Goal: Task Accomplishment & Management: Complete application form

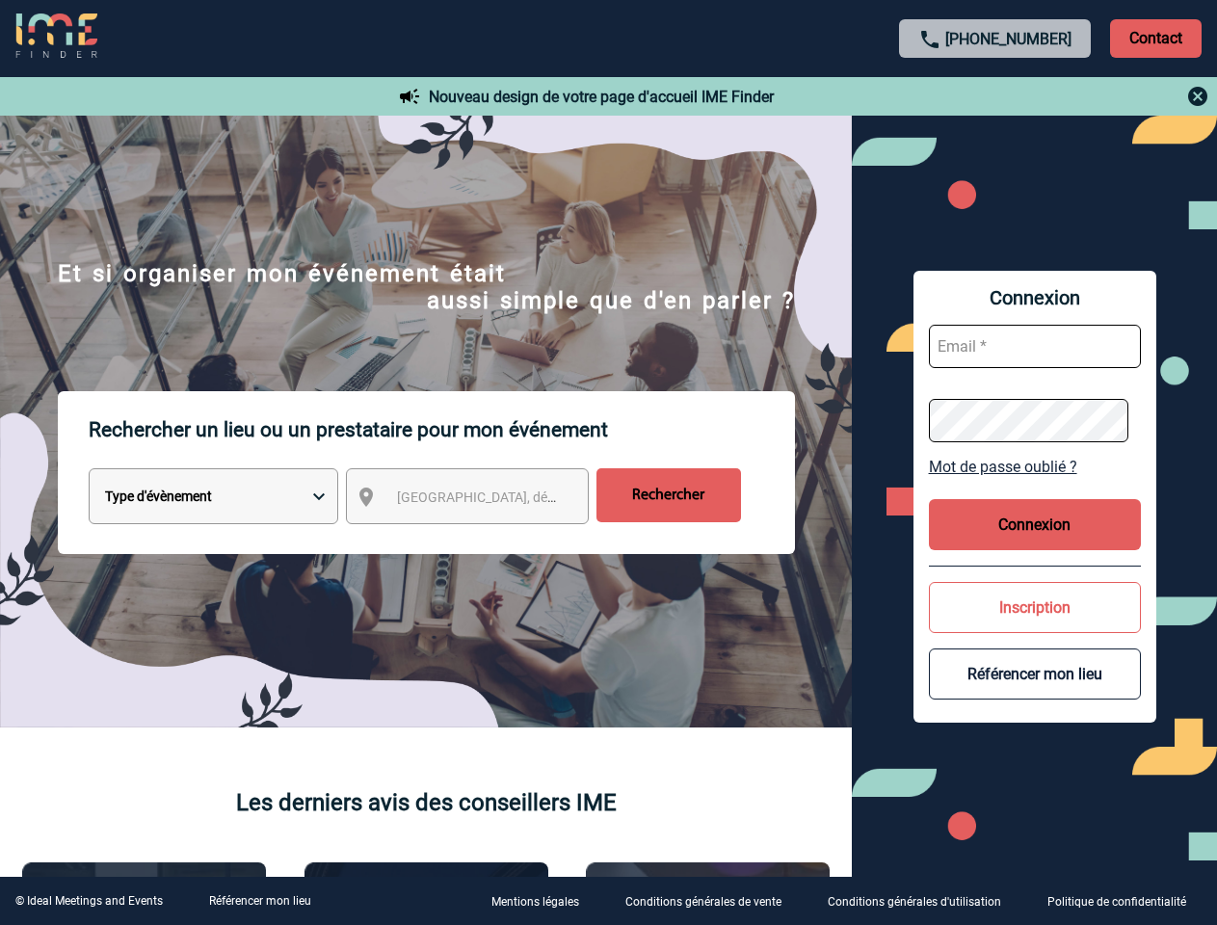
click at [608, 463] on p "Rechercher un lieu ou un prestataire pour mon événement" at bounding box center [442, 429] width 706 height 77
click at [1156, 38] on p "Contact" at bounding box center [1156, 38] width 92 height 39
click at [996, 96] on div at bounding box center [996, 96] width 429 height 23
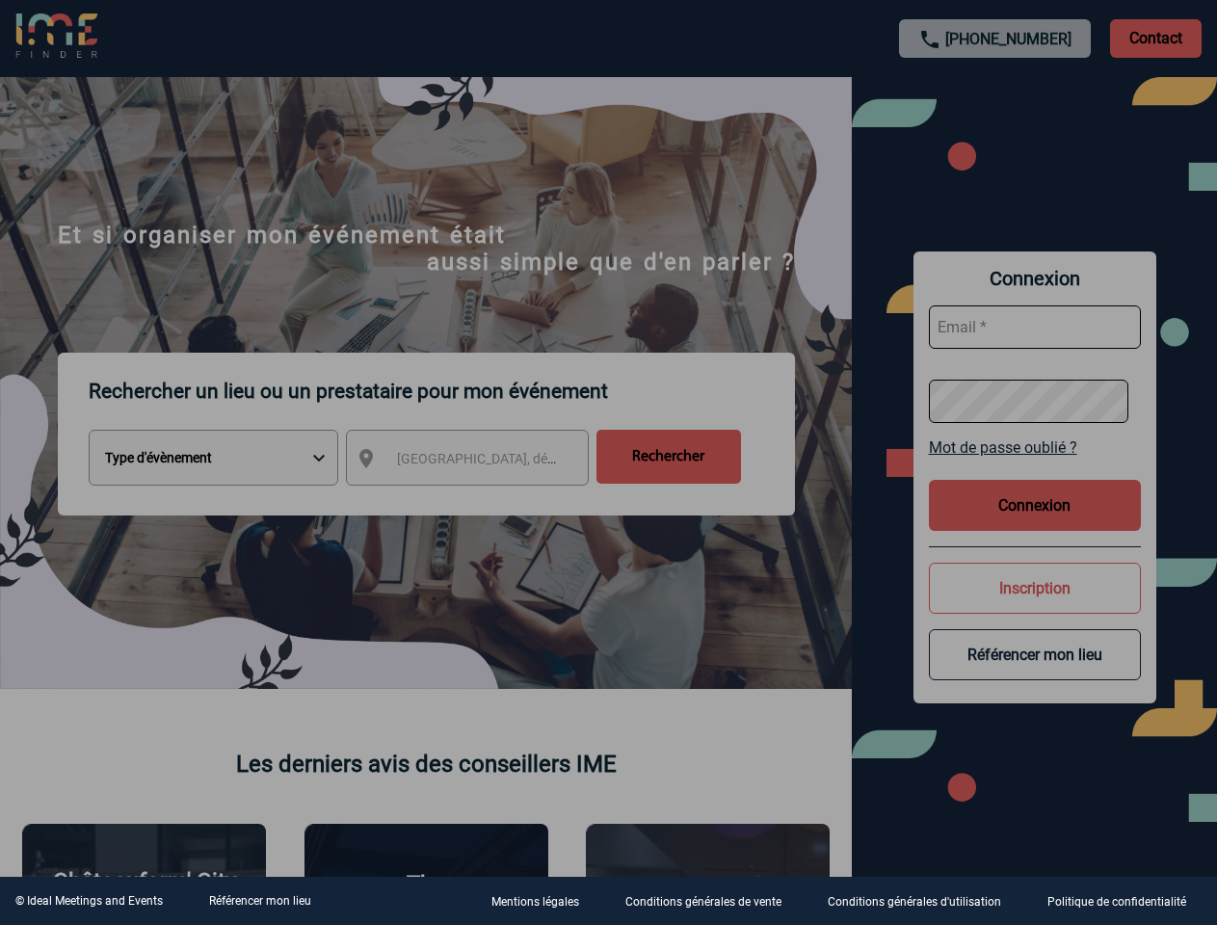
click at [485, 500] on div at bounding box center [608, 462] width 1217 height 925
click at [1035, 466] on div at bounding box center [608, 462] width 1217 height 925
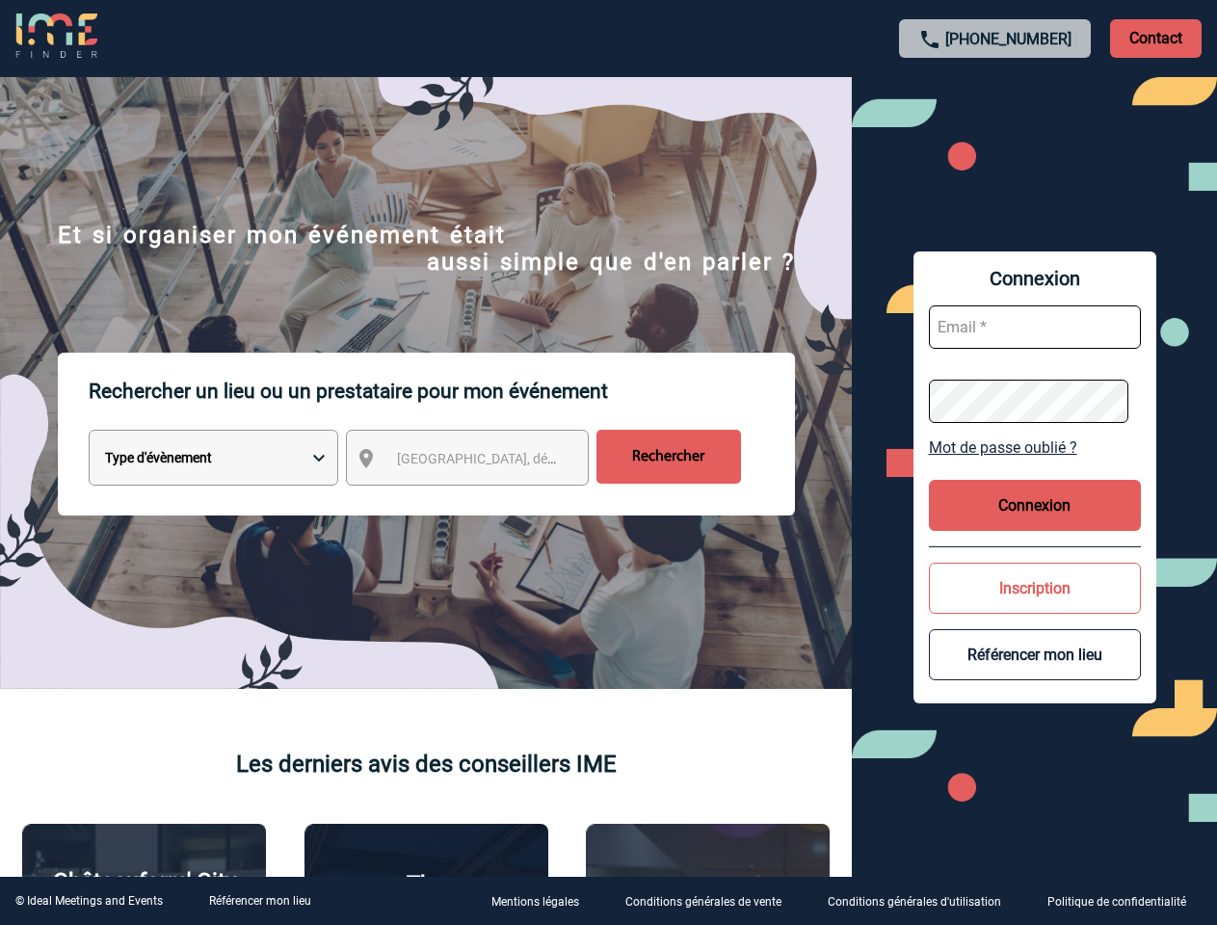
click at [1035, 524] on button "Connexion" at bounding box center [1035, 505] width 212 height 51
click at [1, 1] on div at bounding box center [0, 0] width 1 height 1
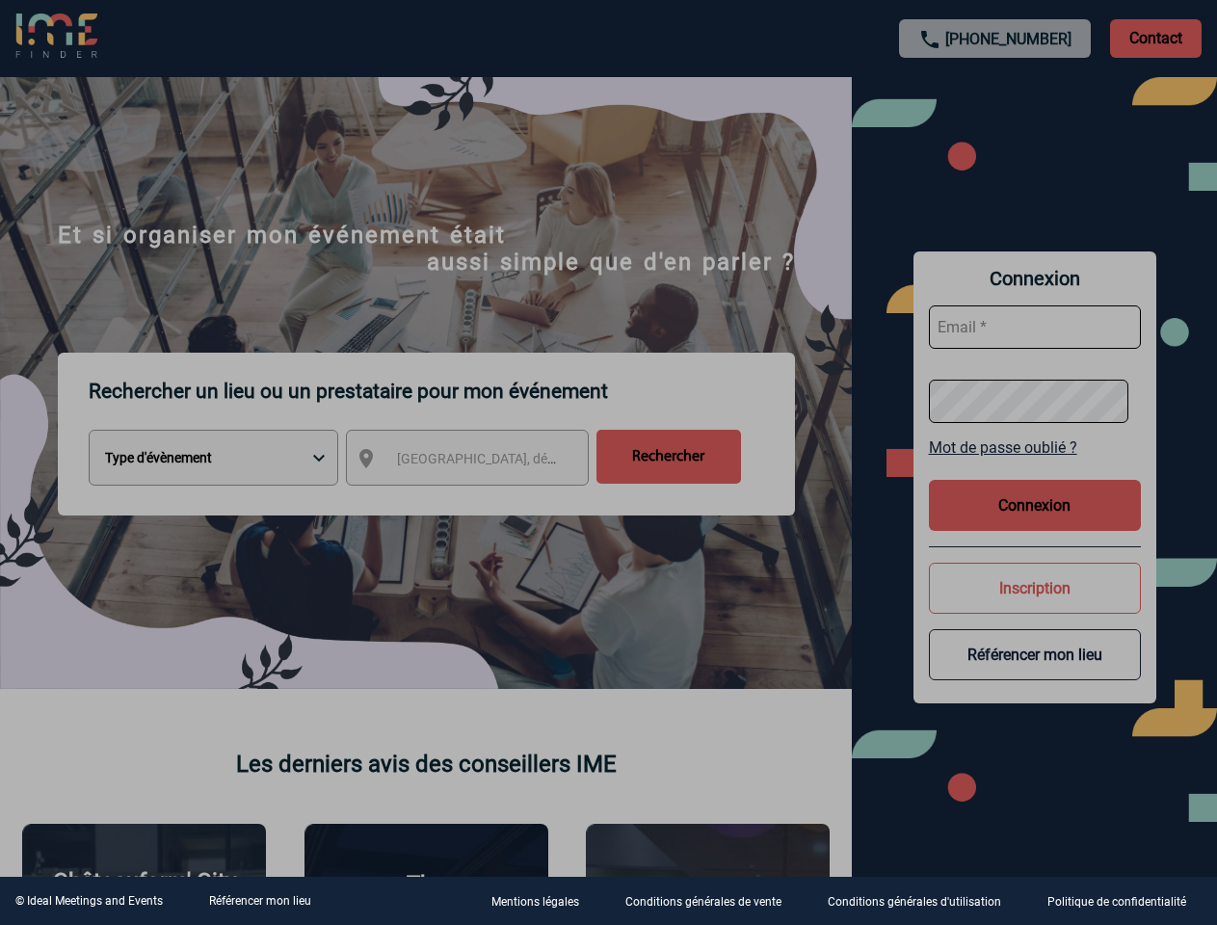
click at [1035, 674] on div at bounding box center [608, 462] width 1217 height 925
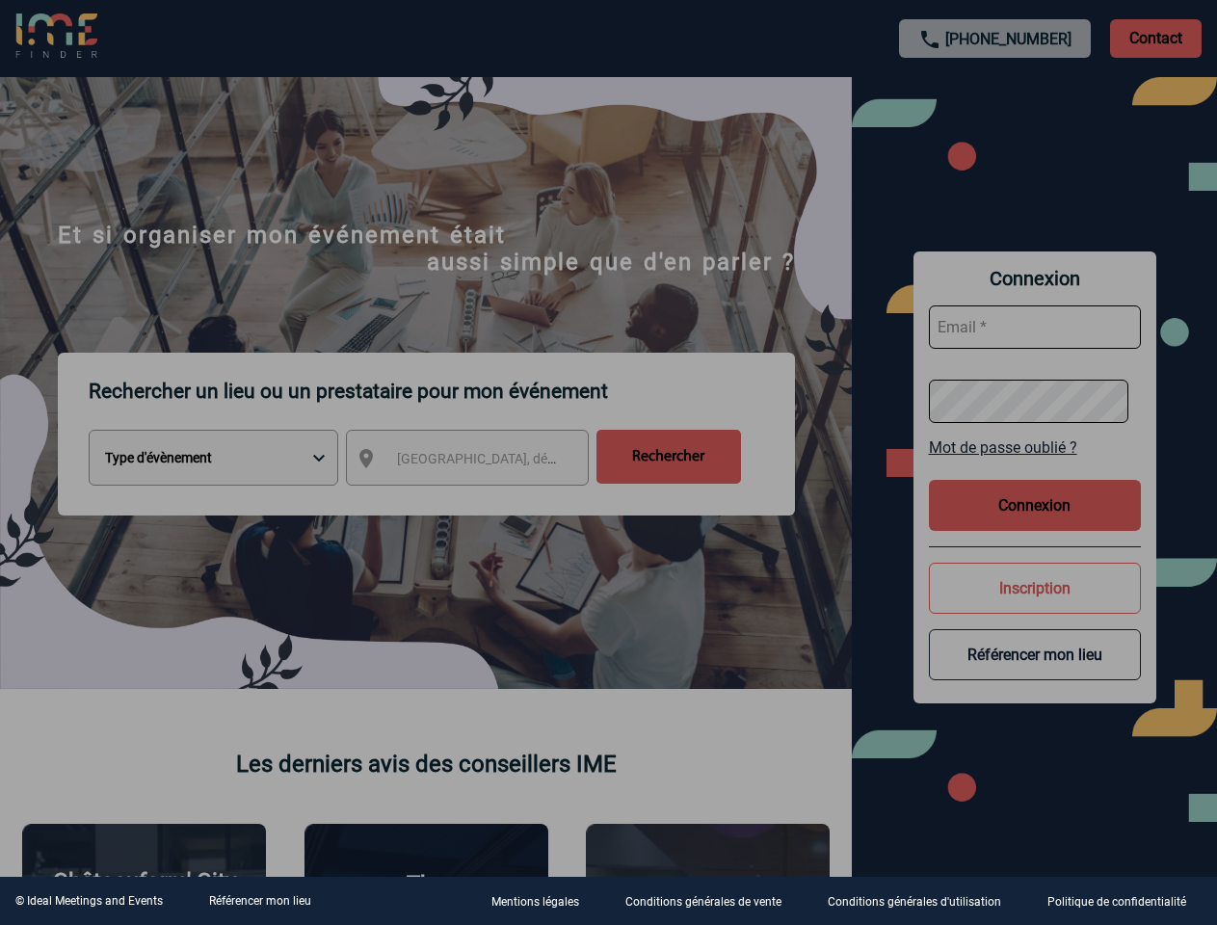
click at [259, 901] on link "Référencer mon lieu" at bounding box center [260, 900] width 102 height 13
